Goal: Entertainment & Leisure: Consume media (video, audio)

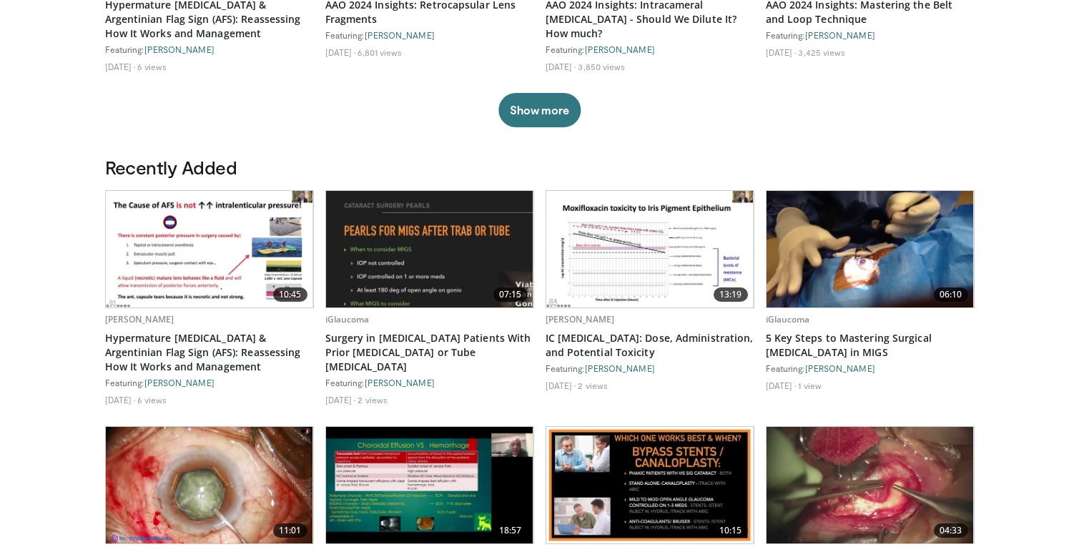
scroll to position [291, 0]
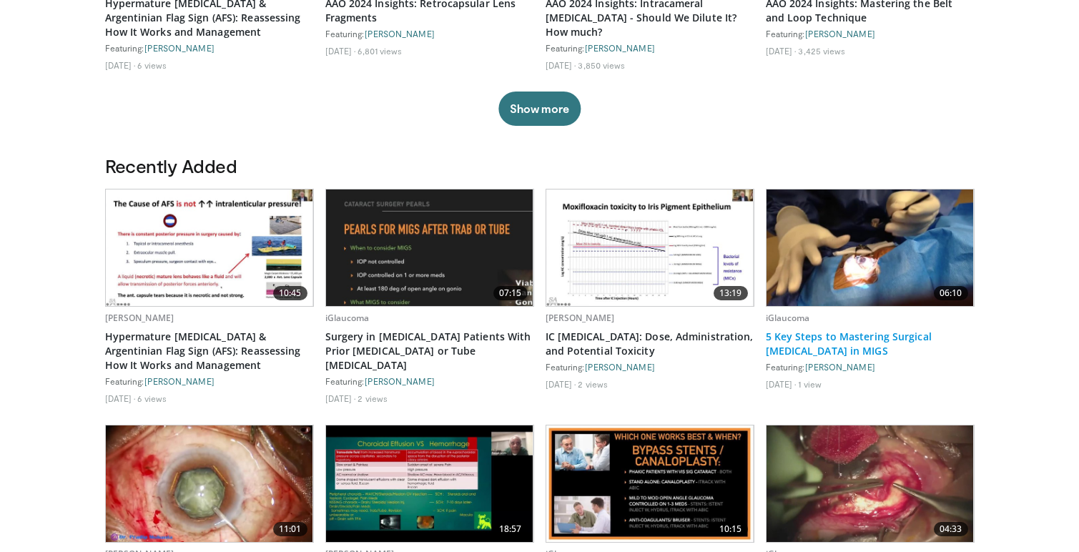
click at [808, 335] on link "5 Key Steps to Mastering Surgical [MEDICAL_DATA] in MIGS" at bounding box center [870, 344] width 209 height 29
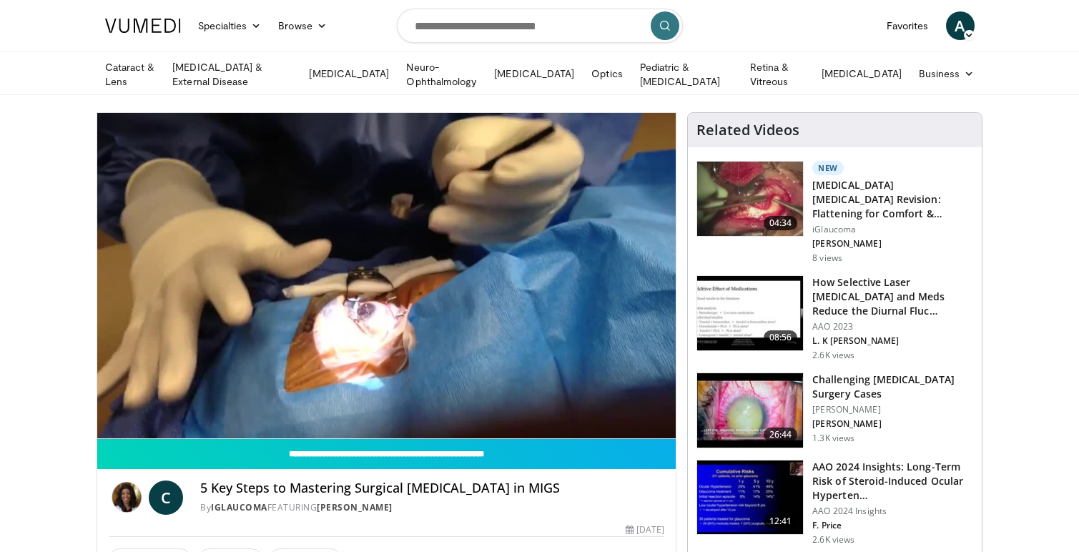
click at [841, 373] on h3 "Challenging [MEDICAL_DATA] Surgery Cases" at bounding box center [893, 387] width 161 height 29
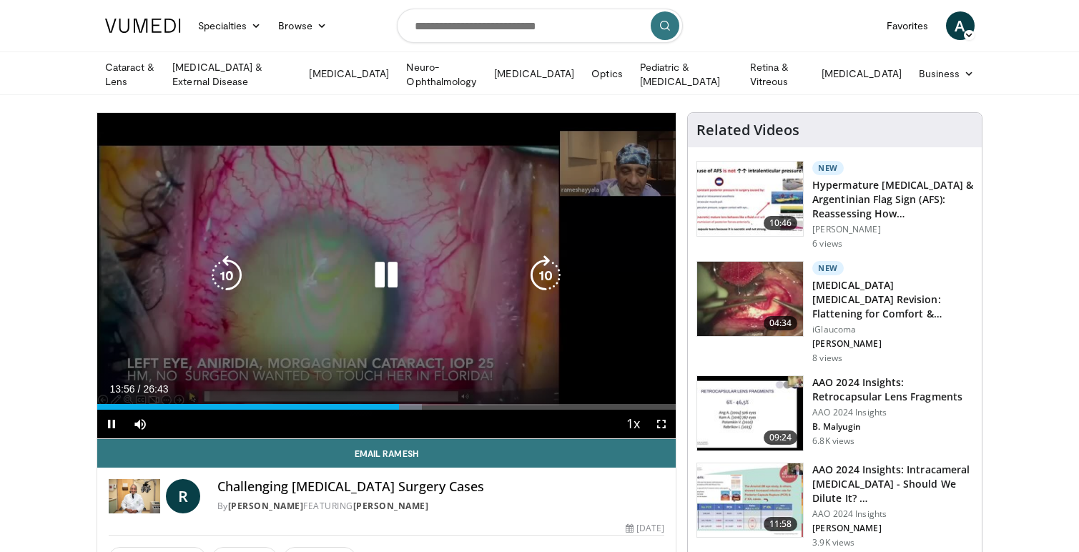
click at [386, 274] on icon "Video Player" at bounding box center [386, 275] width 40 height 40
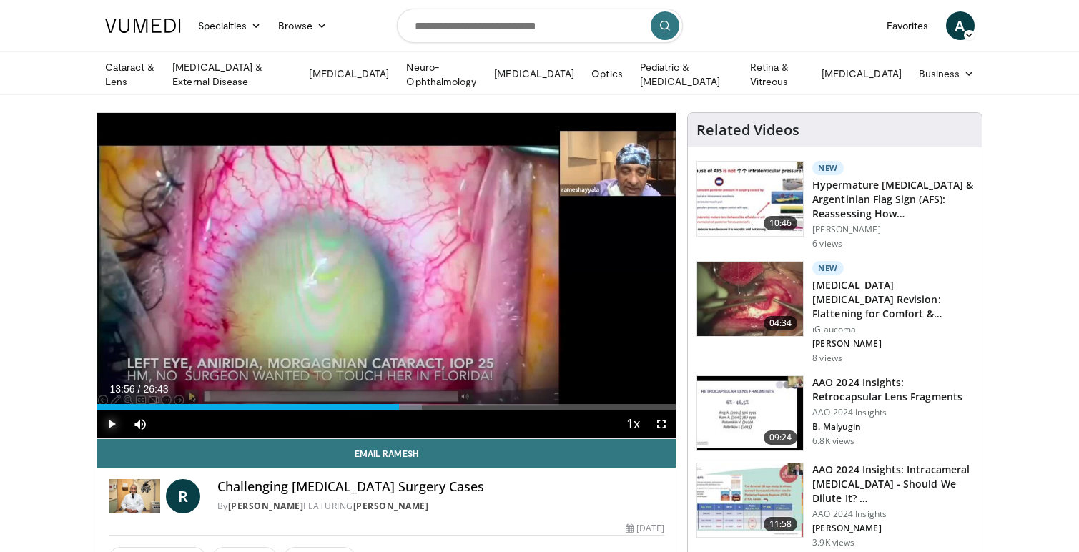
click at [112, 424] on span "Video Player" at bounding box center [111, 424] width 29 height 29
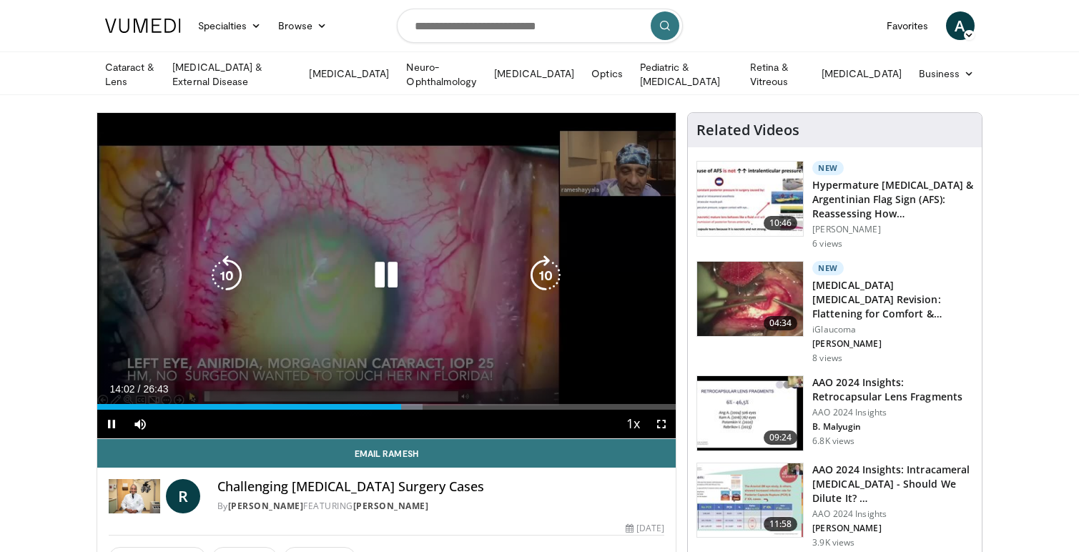
click at [379, 264] on icon "Video Player" at bounding box center [386, 275] width 40 height 40
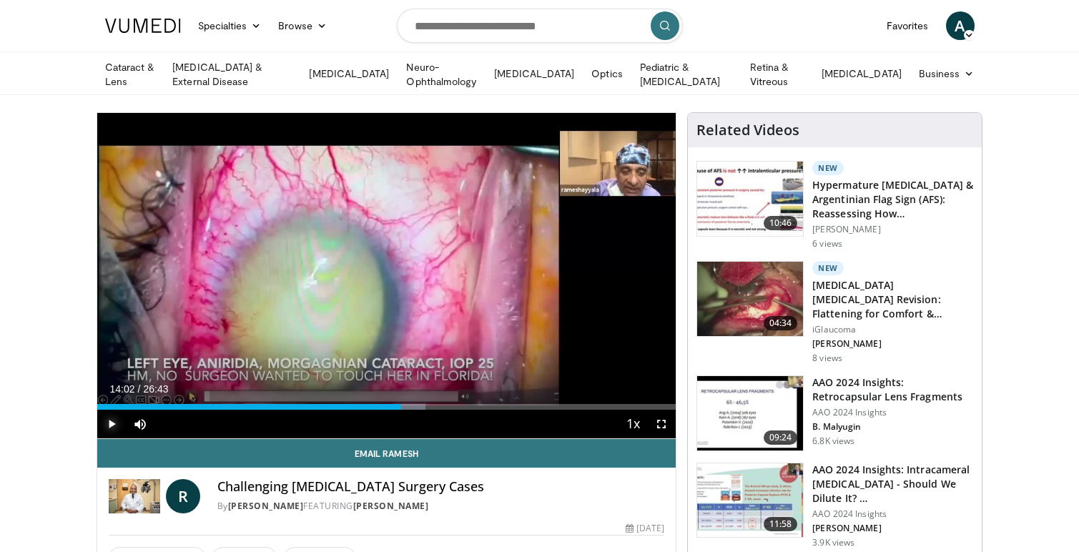
click at [110, 419] on span "Video Player" at bounding box center [111, 424] width 29 height 29
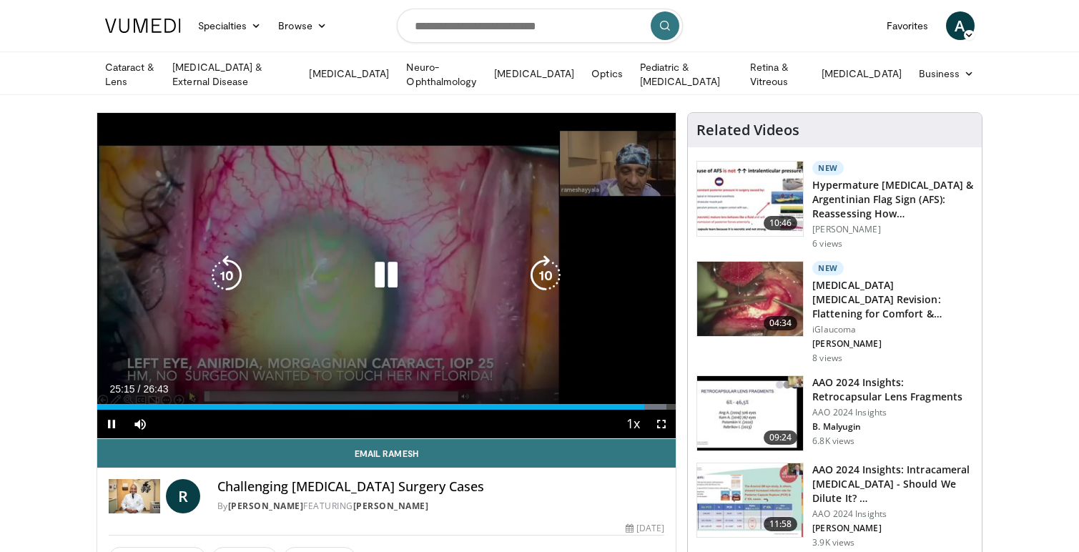
click at [386, 275] on icon "Video Player" at bounding box center [386, 275] width 40 height 40
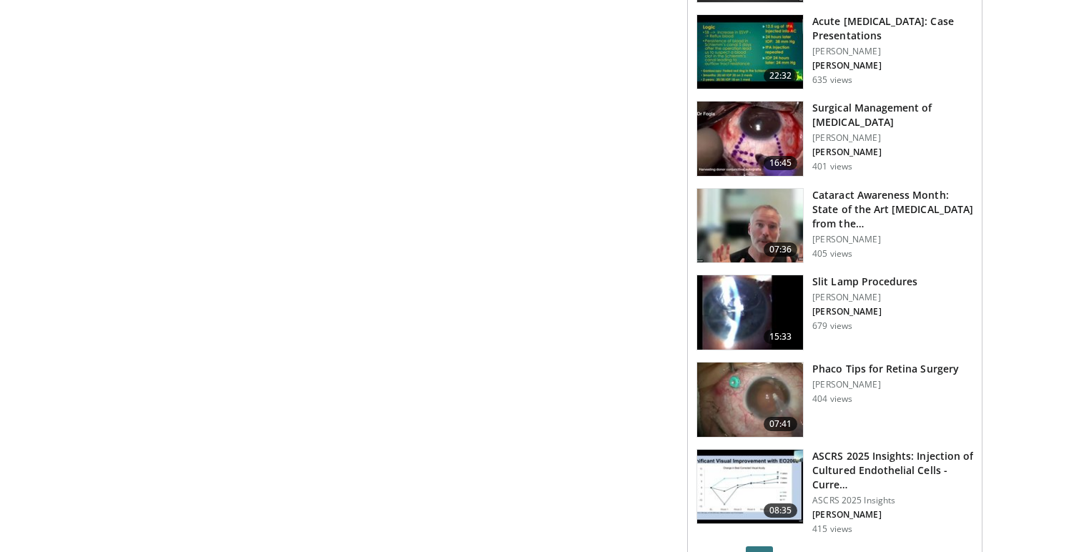
scroll to position [1469, 0]
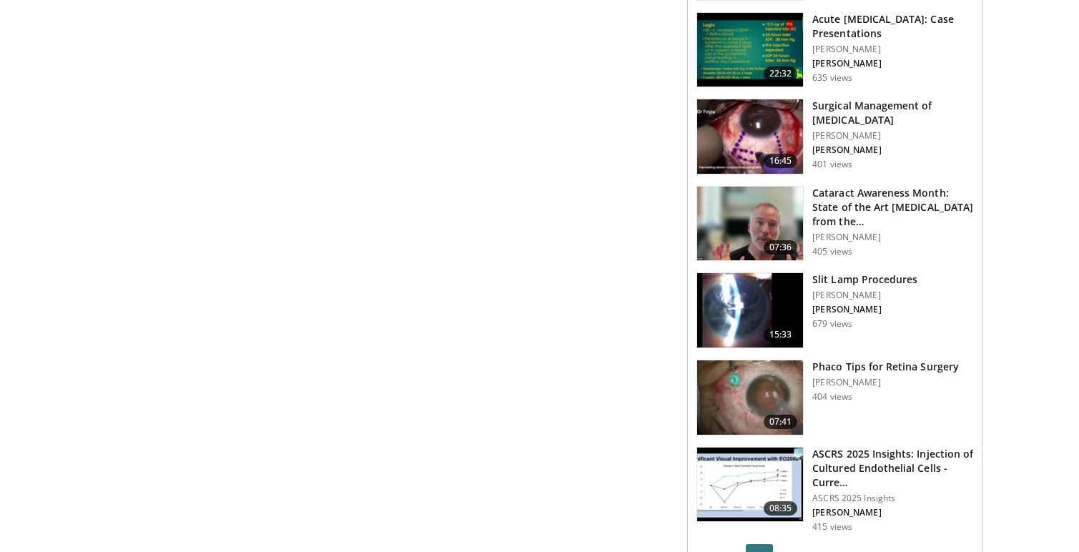
click at [876, 273] on h3 "Slit Lamp Procedures" at bounding box center [865, 280] width 105 height 14
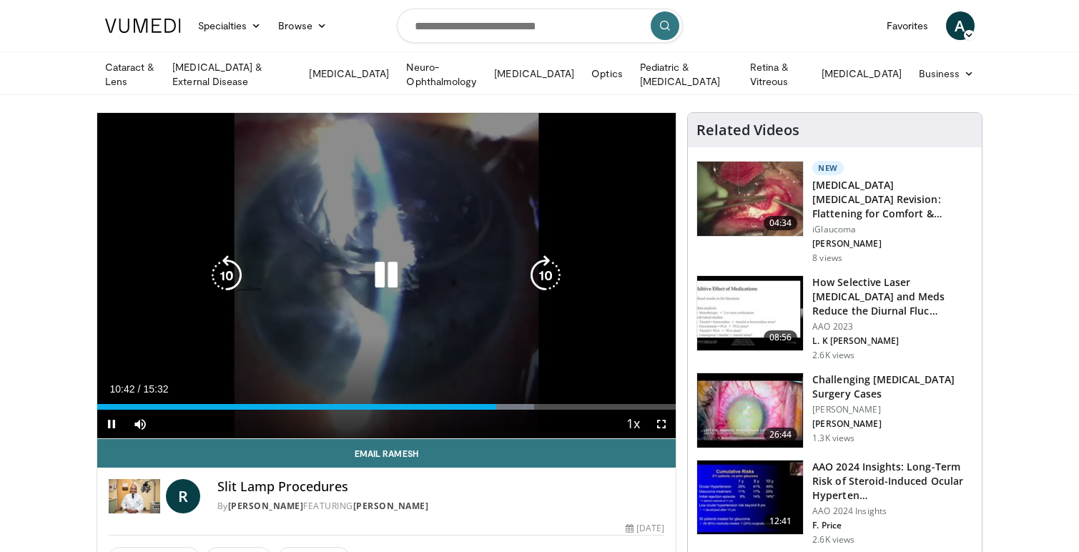
click at [388, 267] on icon "Video Player" at bounding box center [386, 275] width 40 height 40
